Goal: Information Seeking & Learning: Learn about a topic

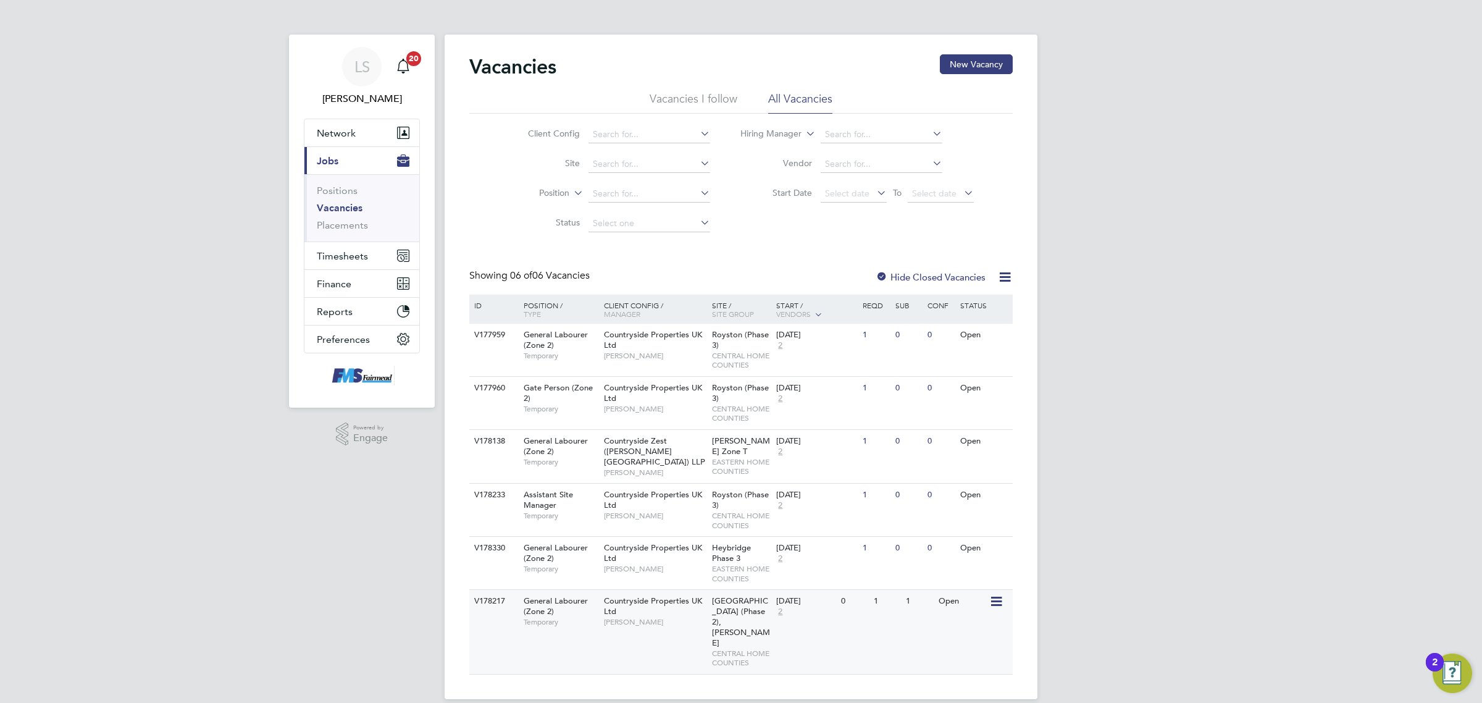
click at [827, 606] on div "[DATE] 2" at bounding box center [805, 606] width 65 height 33
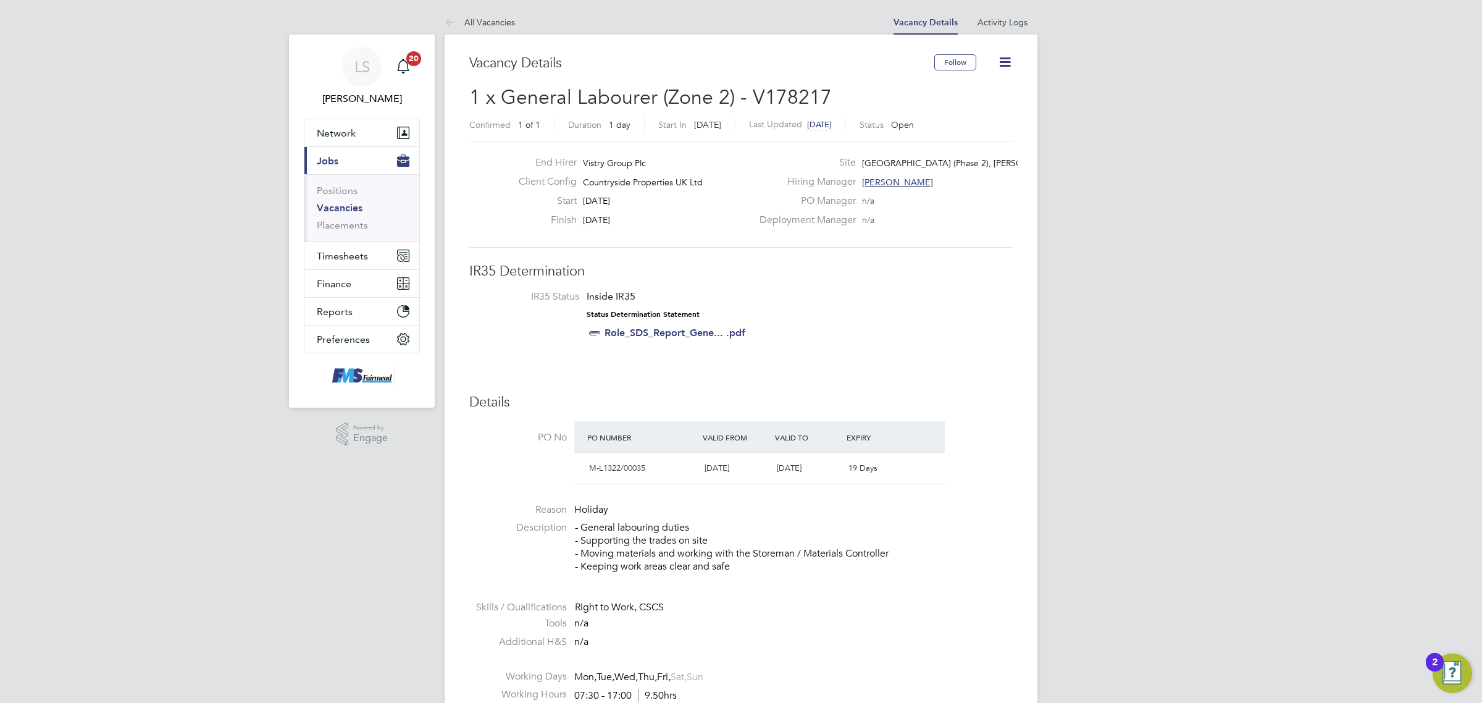
click at [338, 206] on link "Vacancies" at bounding box center [340, 208] width 46 height 12
